Goal: Find specific page/section: Find specific page/section

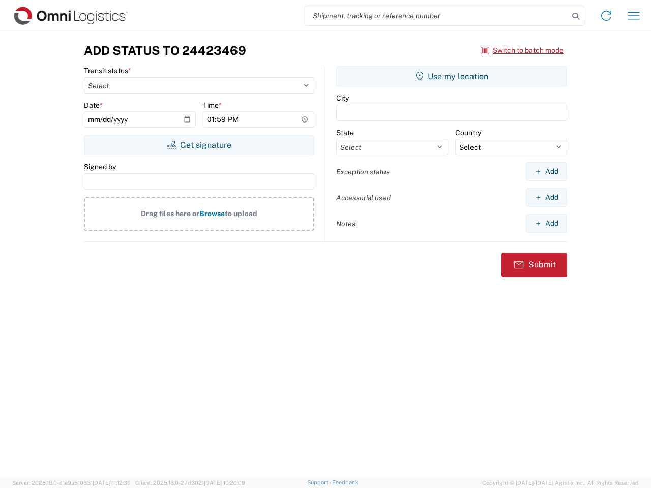
click at [437, 16] on input "search" at bounding box center [436, 15] width 263 height 19
click at [576, 16] on icon at bounding box center [576, 16] width 14 height 14
click at [606, 16] on icon at bounding box center [606, 16] width 16 height 16
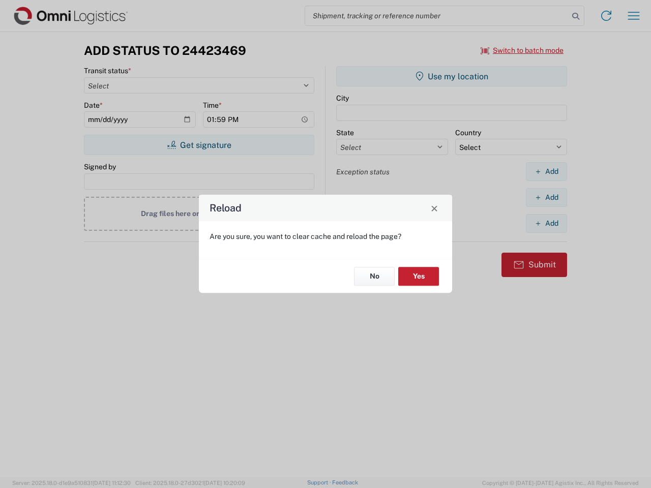
click at [522, 50] on div "Reload Are you sure, you want to clear cache and reload the page? No Yes" at bounding box center [325, 244] width 651 height 488
click at [199, 145] on div "Reload Are you sure, you want to clear cache and reload the page? No Yes" at bounding box center [325, 244] width 651 height 488
click at [452, 76] on div "Reload Are you sure, you want to clear cache and reload the page? No Yes" at bounding box center [325, 244] width 651 height 488
click at [546, 171] on div "Reload Are you sure, you want to clear cache and reload the page? No Yes" at bounding box center [325, 244] width 651 height 488
click at [546, 197] on div "Reload Are you sure, you want to clear cache and reload the page? No Yes" at bounding box center [325, 244] width 651 height 488
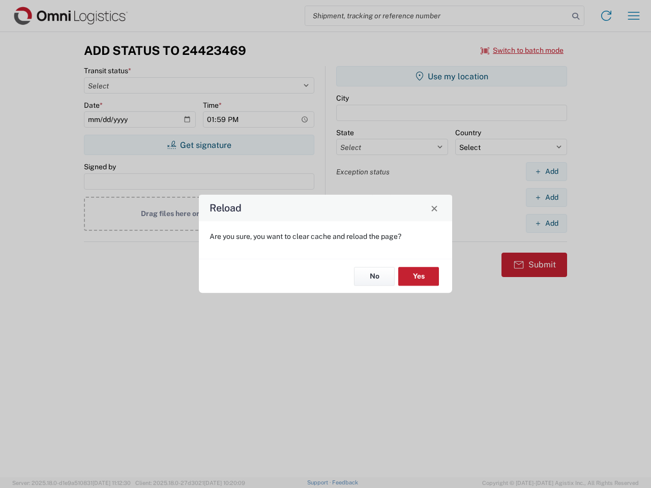
click at [546, 223] on div "Reload Are you sure, you want to clear cache and reload the page? No Yes" at bounding box center [325, 244] width 651 height 488
